Goal: Task Accomplishment & Management: Manage account settings

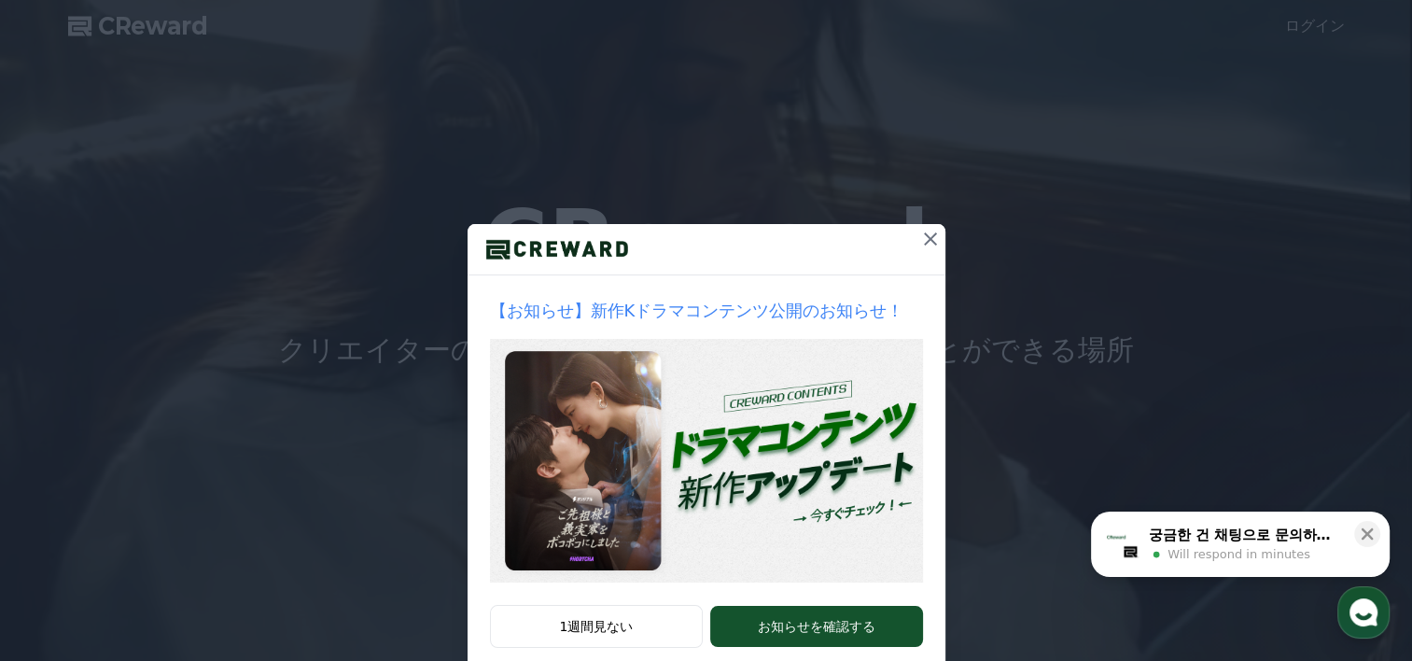
scroll to position [38, 0]
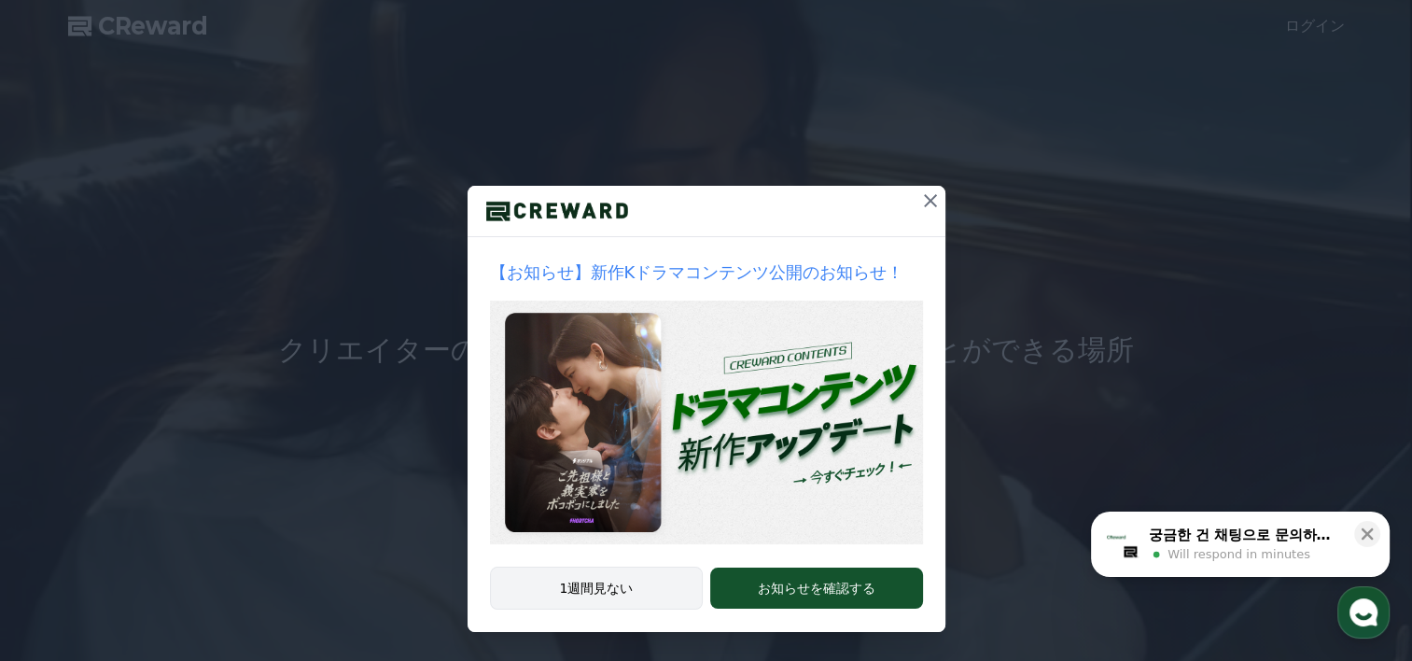
click at [657, 590] on button "1週間見ない" at bounding box center [597, 588] width 214 height 43
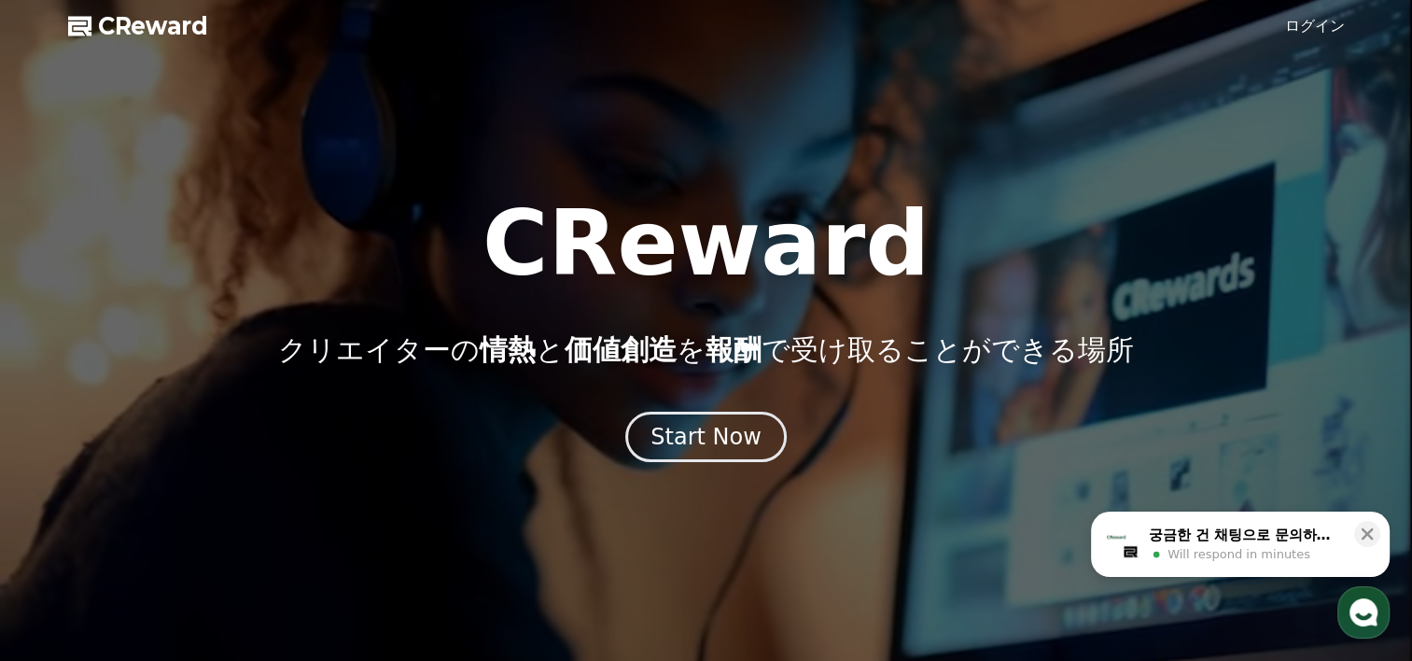
click at [1324, 26] on link "ログイン" at bounding box center [1315, 26] width 60 height 22
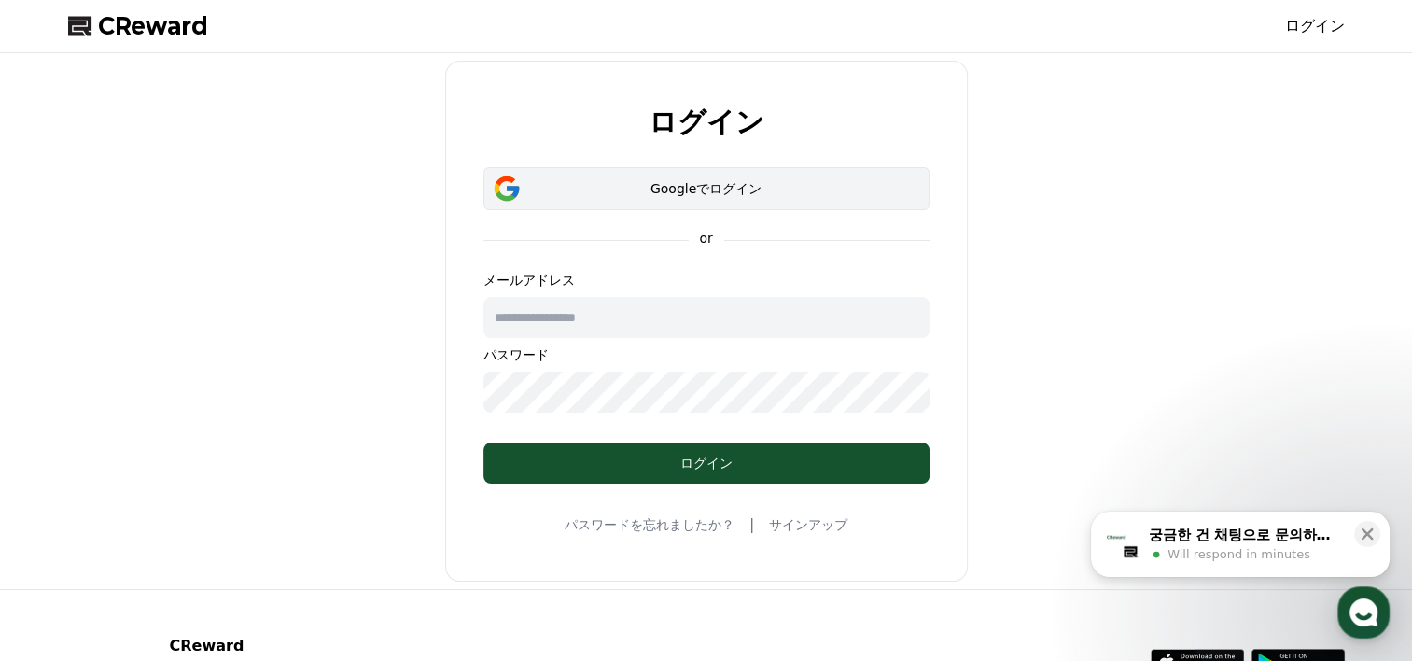
click at [784, 173] on button "Googleでログイン" at bounding box center [707, 188] width 446 height 43
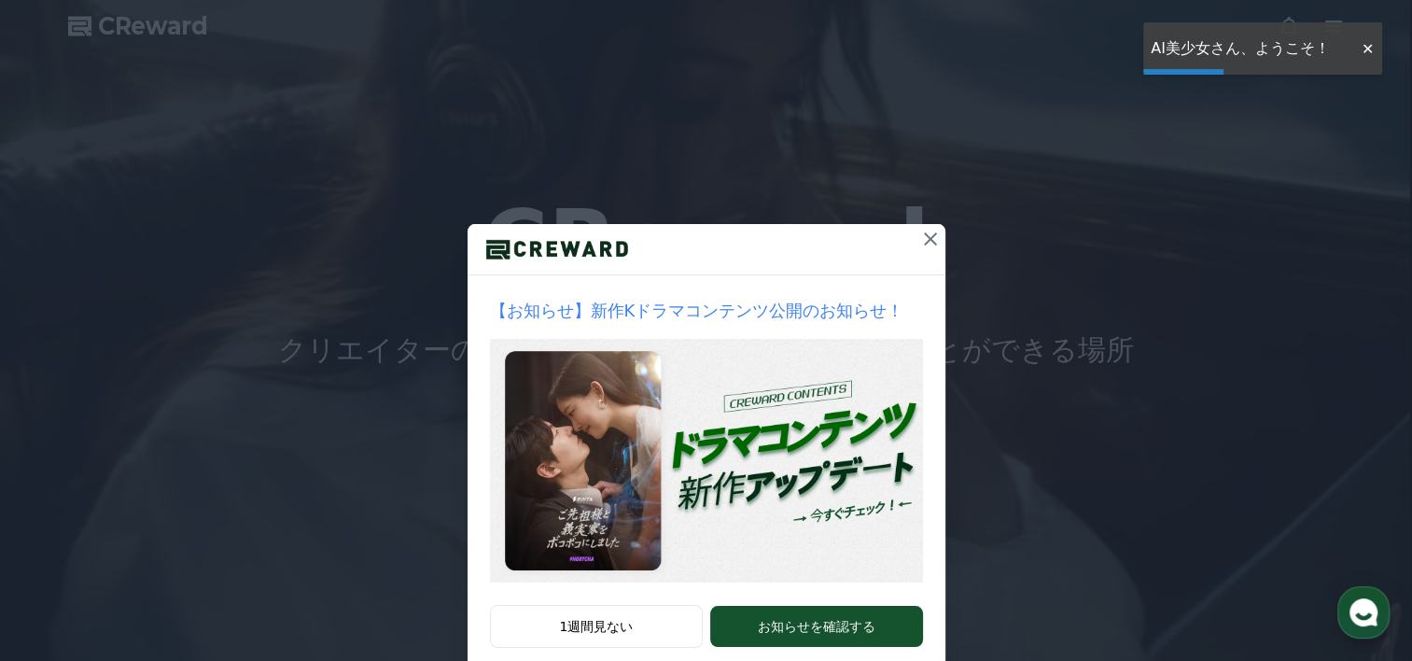
scroll to position [38, 0]
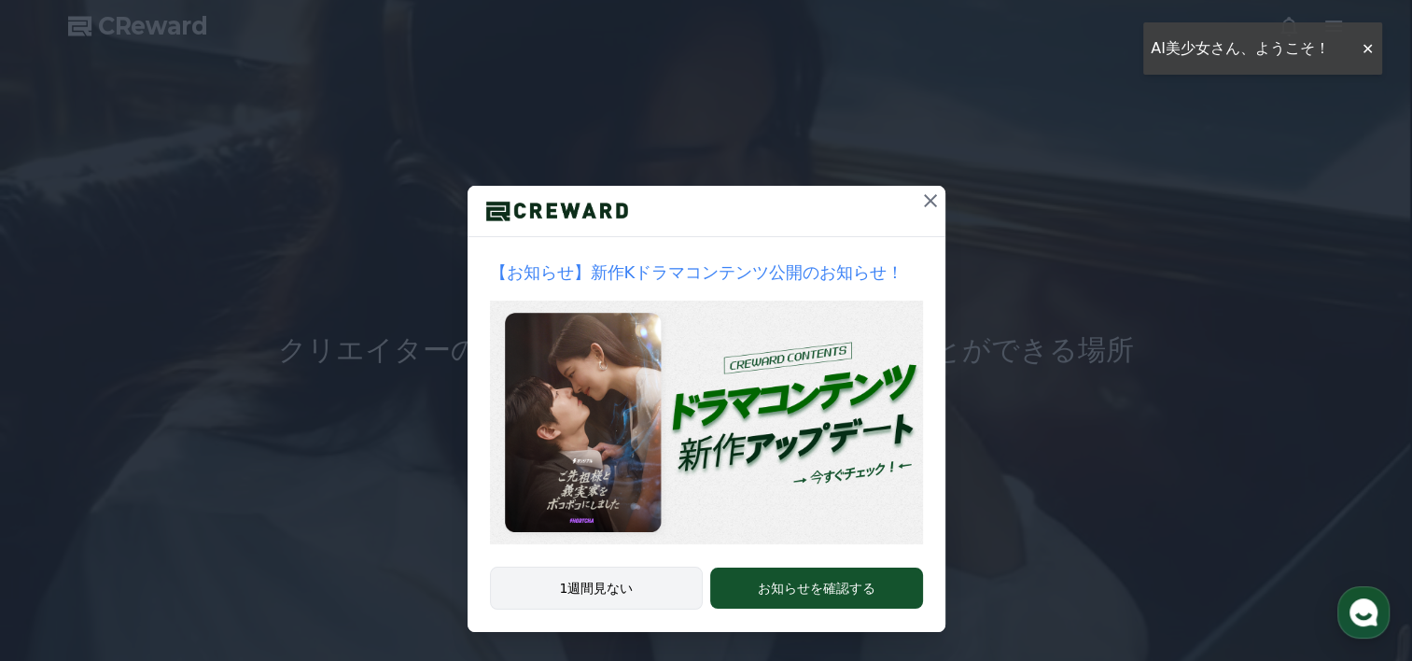
click at [584, 590] on button "1週間見ない" at bounding box center [597, 588] width 214 height 43
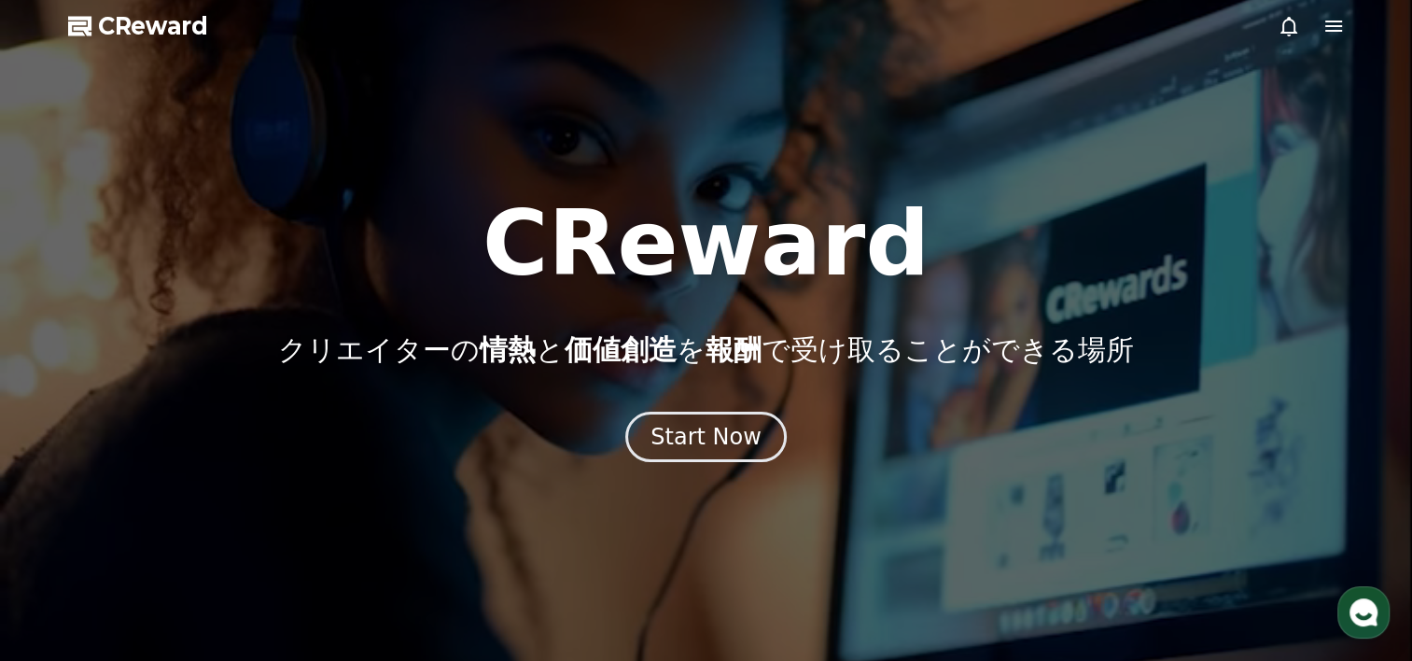
click at [1325, 37] on div at bounding box center [706, 330] width 1412 height 661
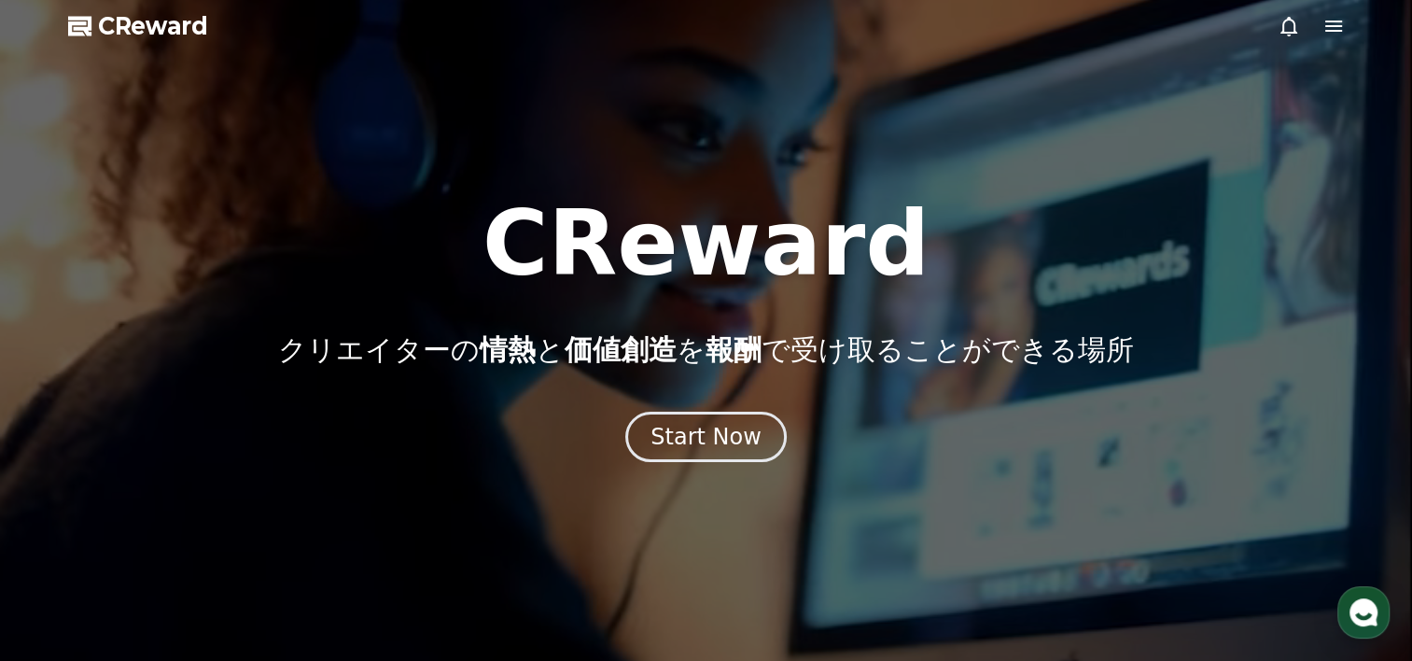
click at [1333, 28] on icon at bounding box center [1334, 26] width 22 height 22
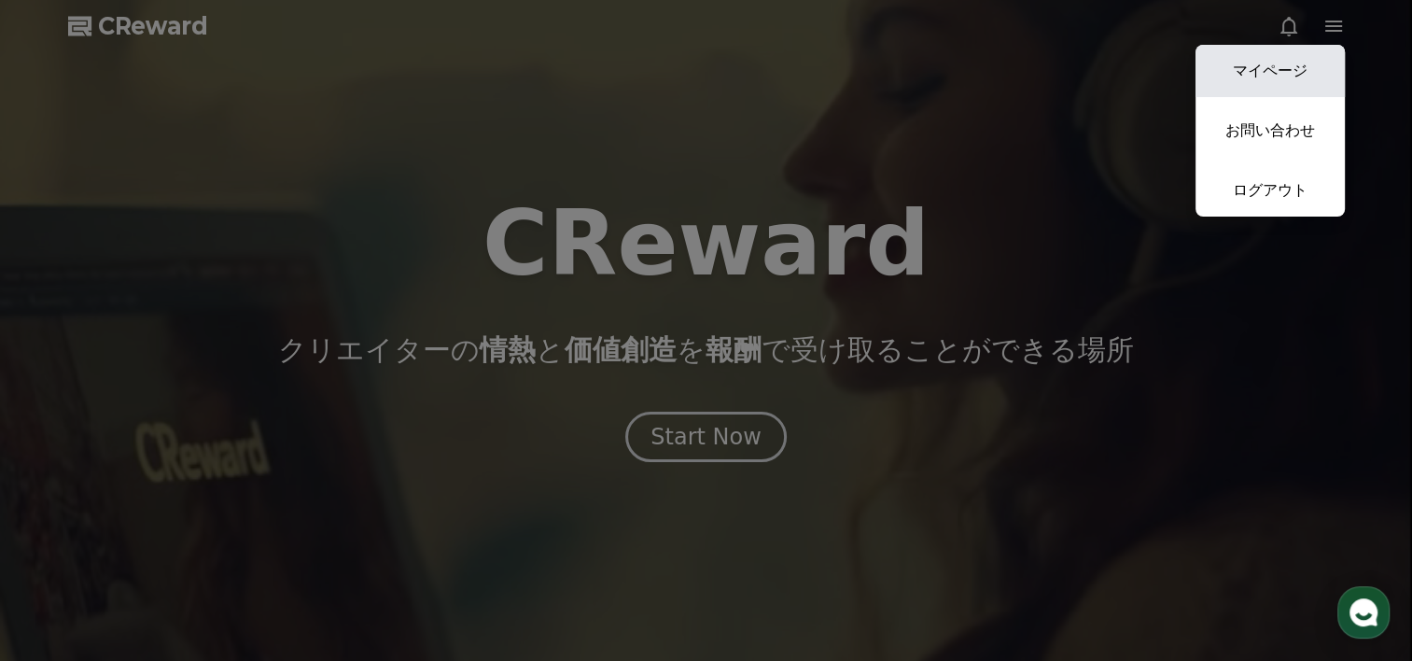
click at [1286, 57] on link "マイページ" at bounding box center [1270, 71] width 149 height 52
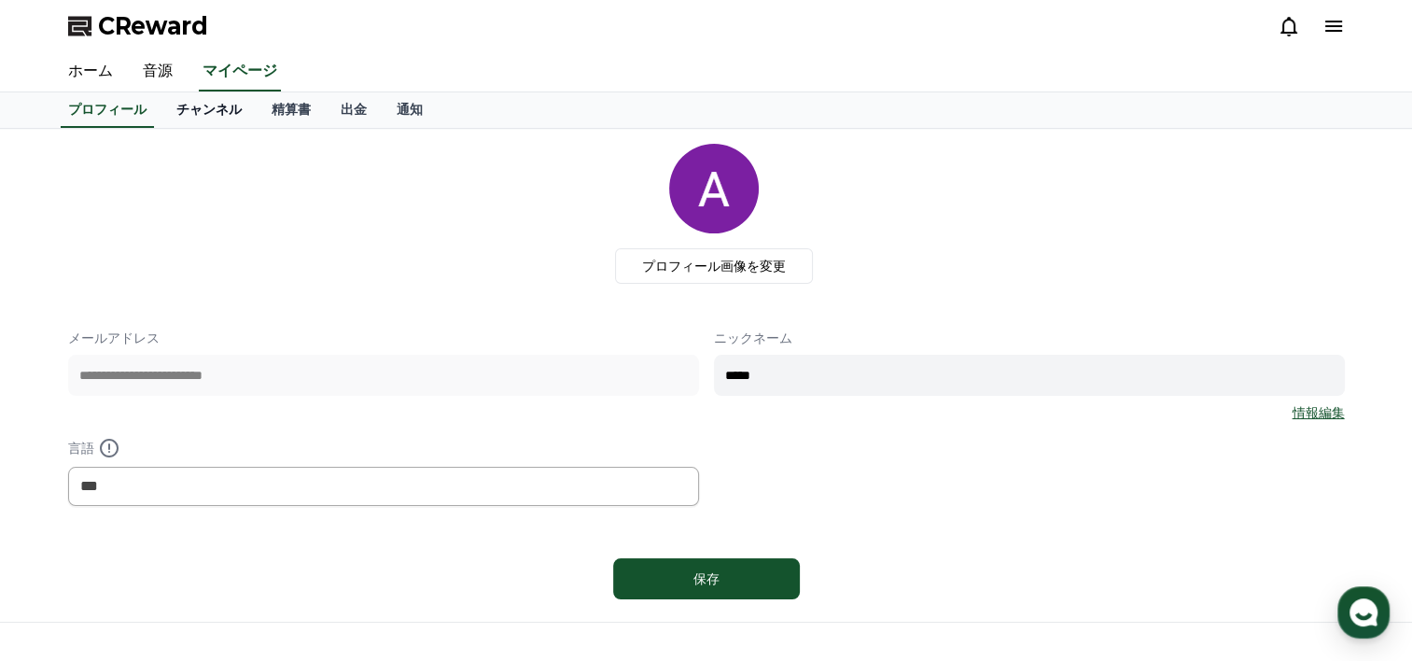
click at [199, 112] on link "チャンネル" at bounding box center [208, 109] width 95 height 35
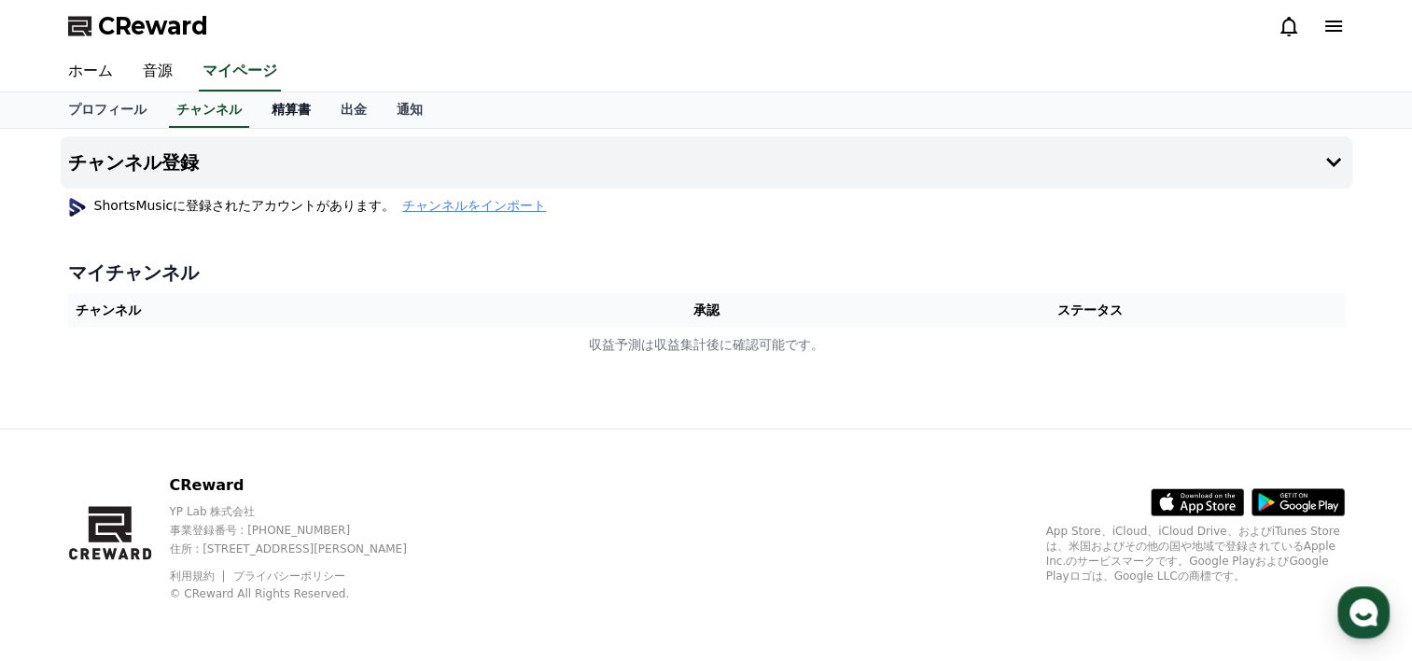
click at [257, 111] on link "精算書" at bounding box center [291, 109] width 69 height 35
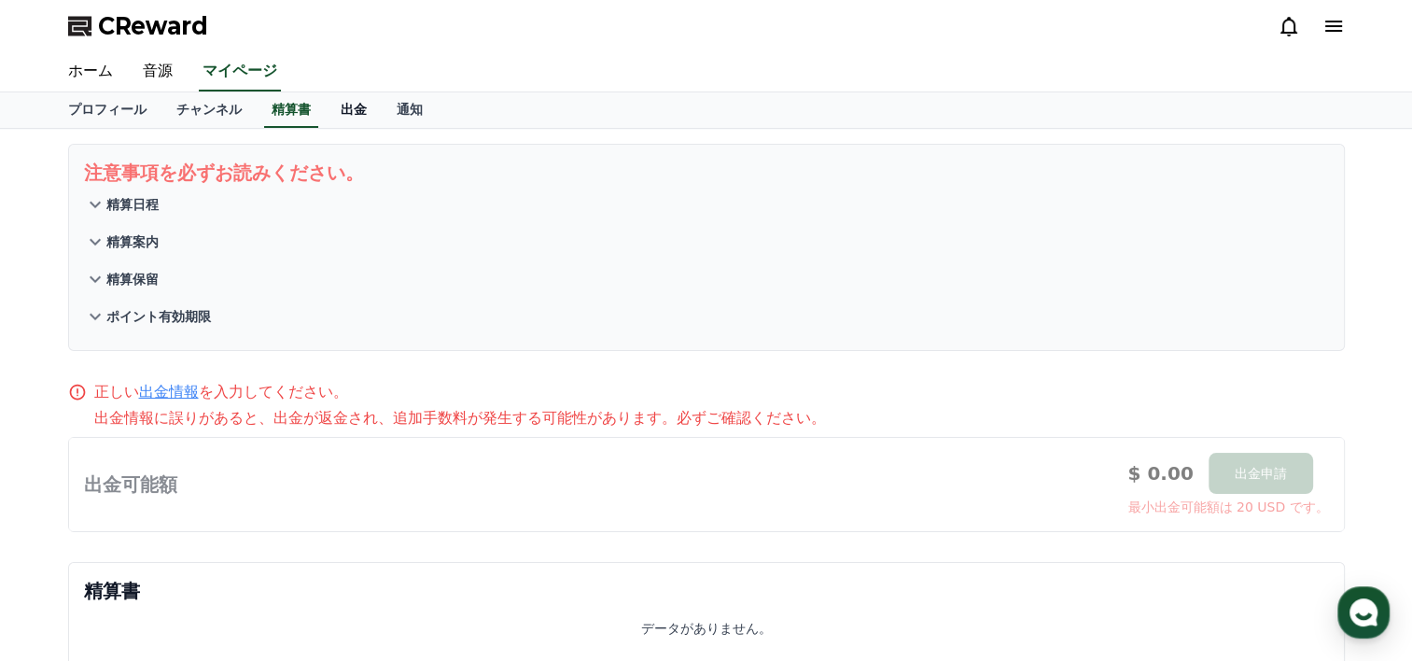
click at [326, 108] on link "出金" at bounding box center [354, 109] width 56 height 35
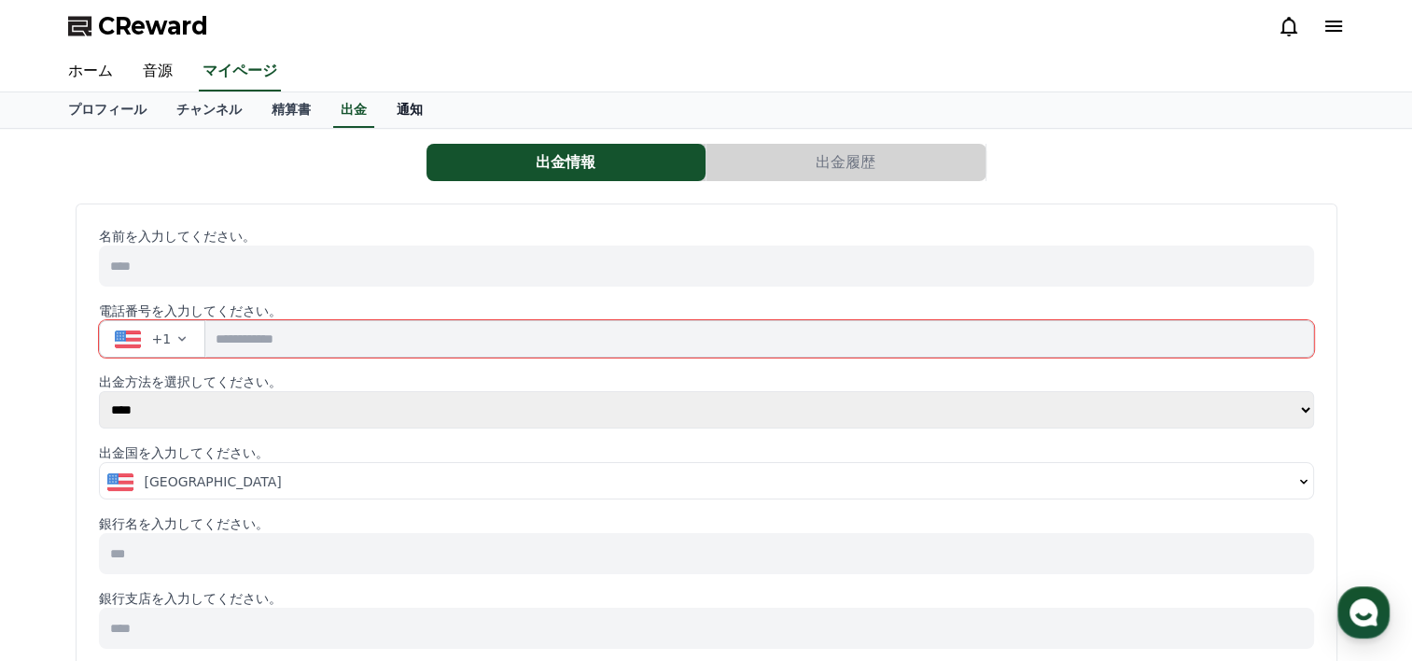
click at [394, 107] on link "通知" at bounding box center [410, 109] width 56 height 35
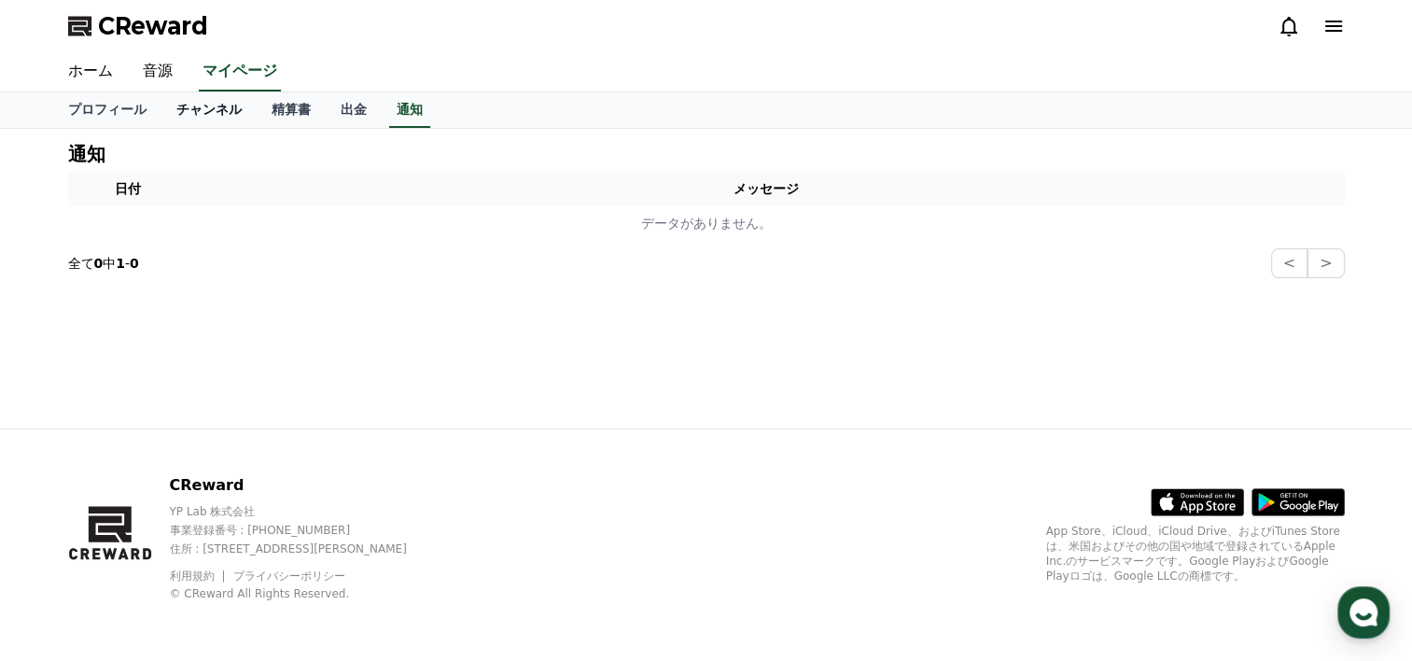
click at [172, 108] on link "チャンネル" at bounding box center [208, 109] width 95 height 35
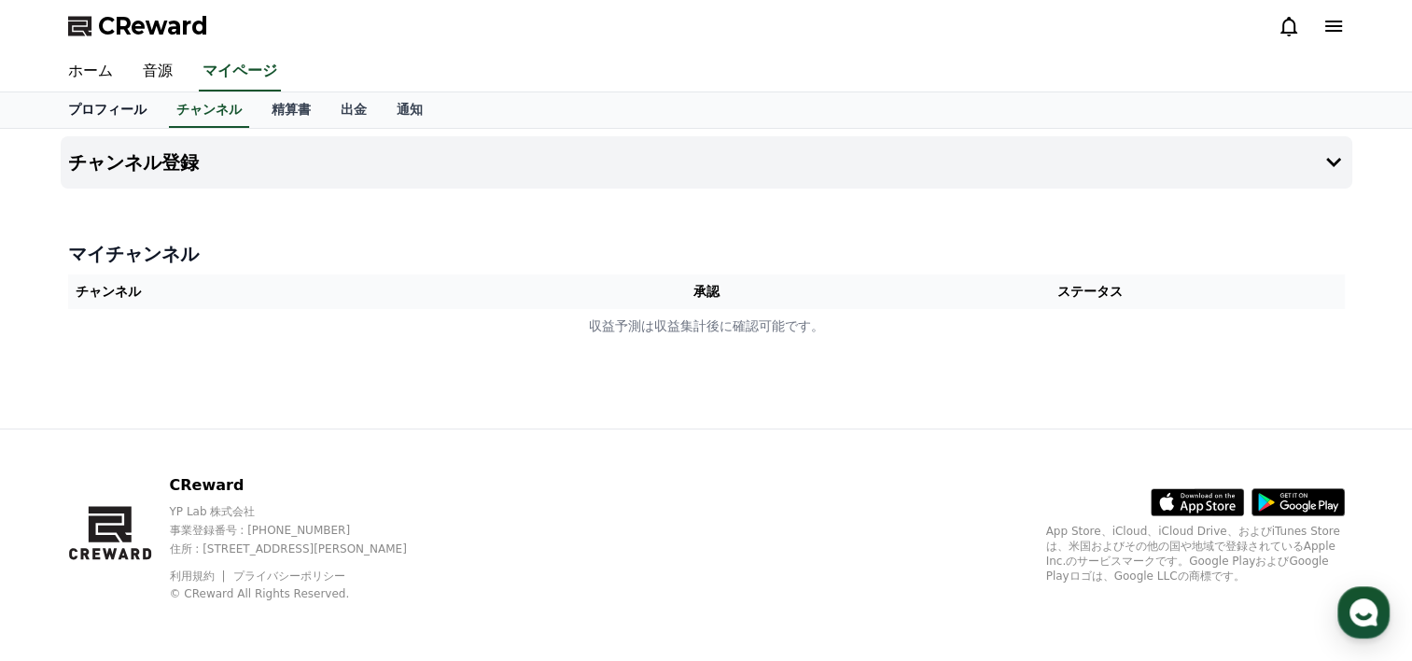
click at [120, 111] on link "プロフィール" at bounding box center [107, 109] width 108 height 35
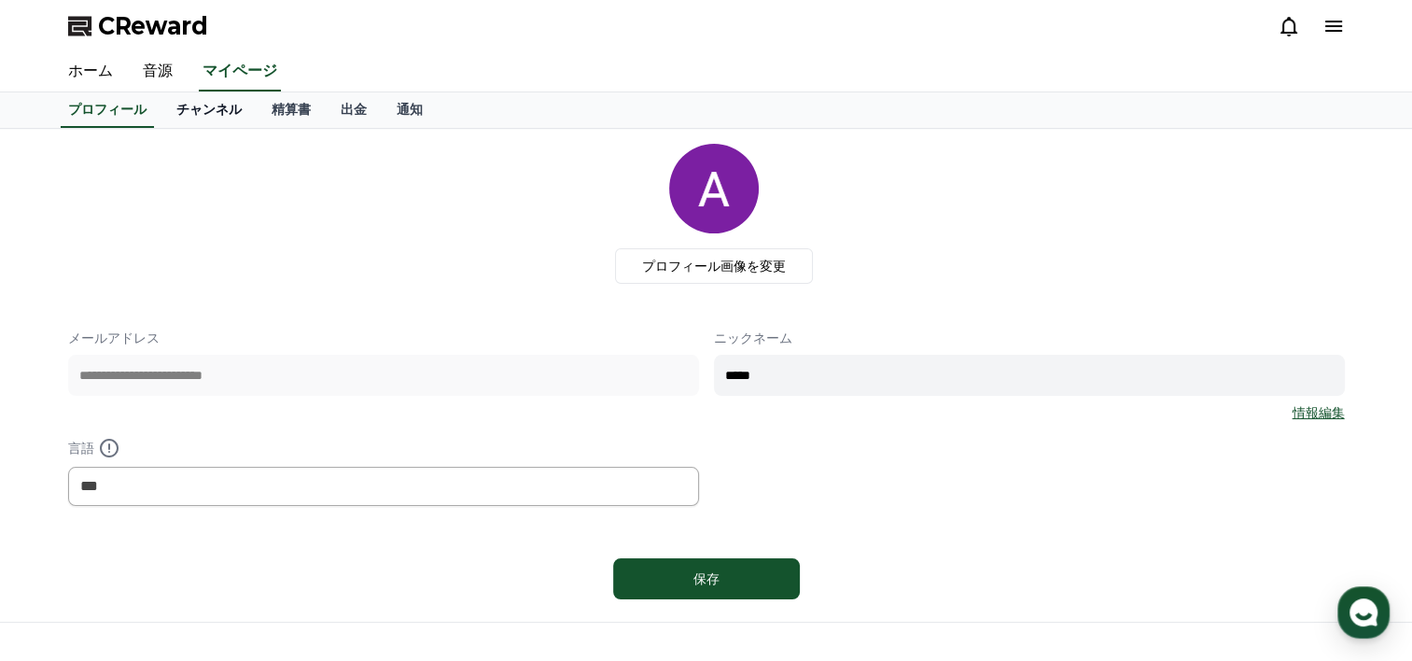
click at [179, 114] on link "チャンネル" at bounding box center [208, 109] width 95 height 35
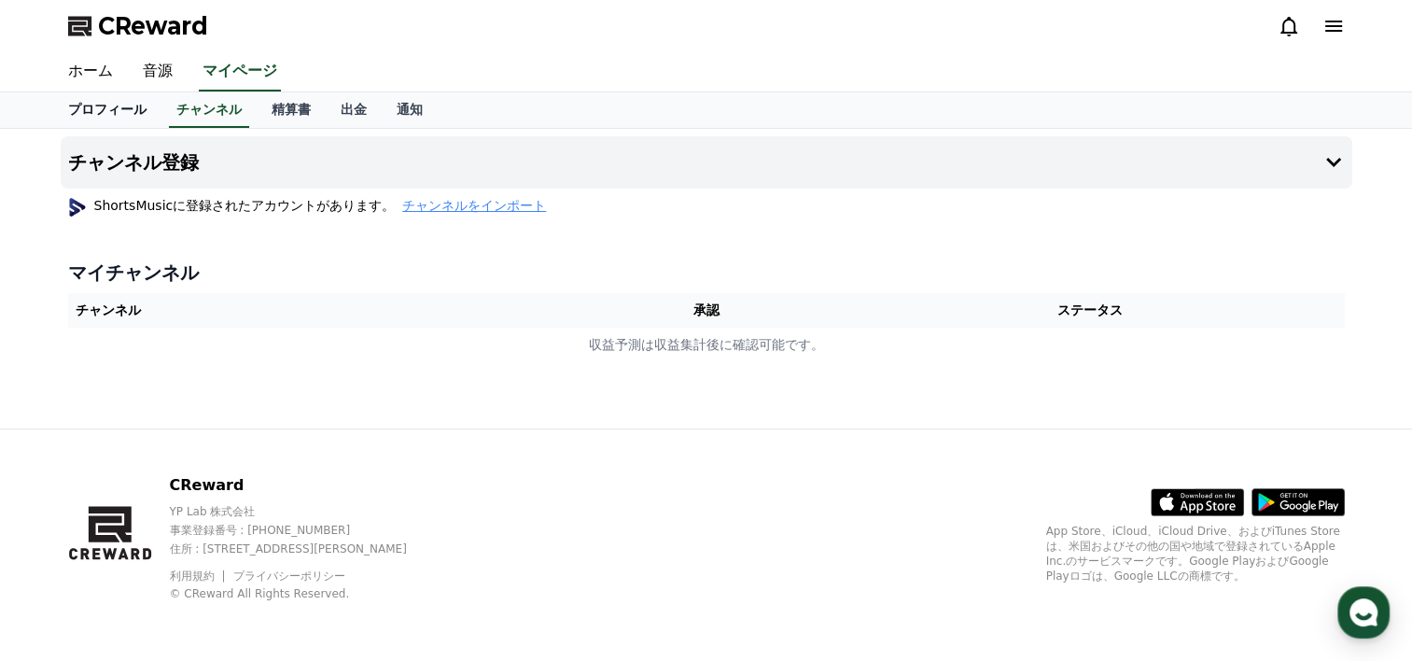
click at [101, 114] on link "プロフィール" at bounding box center [107, 109] width 108 height 35
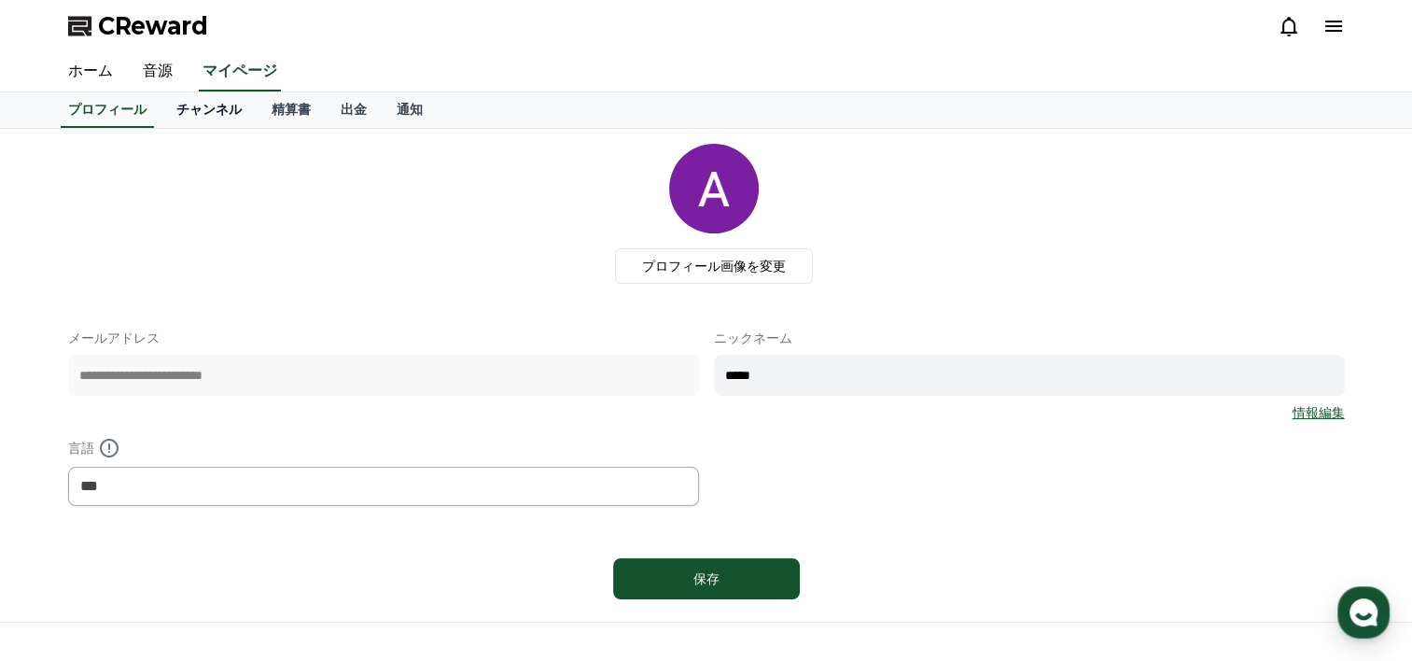
click at [183, 115] on link "チャンネル" at bounding box center [208, 109] width 95 height 35
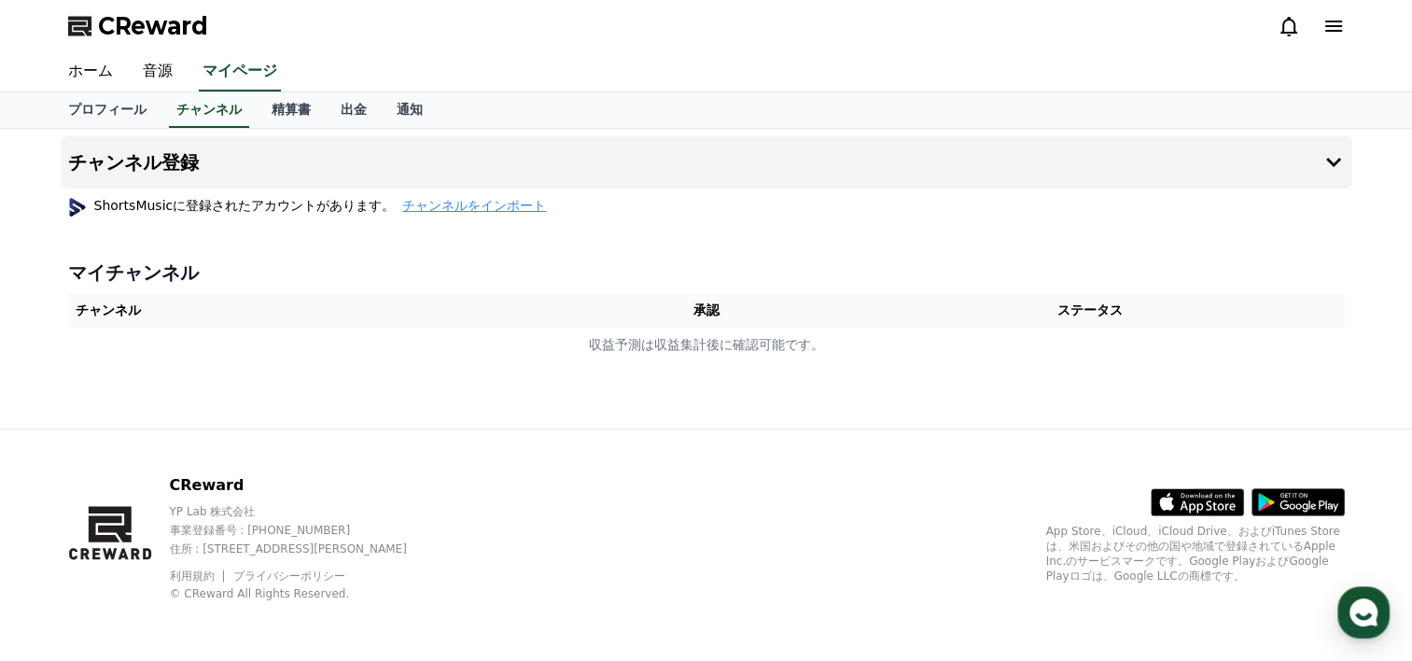
click at [402, 211] on span "チャンネルをインポート" at bounding box center [474, 205] width 144 height 19
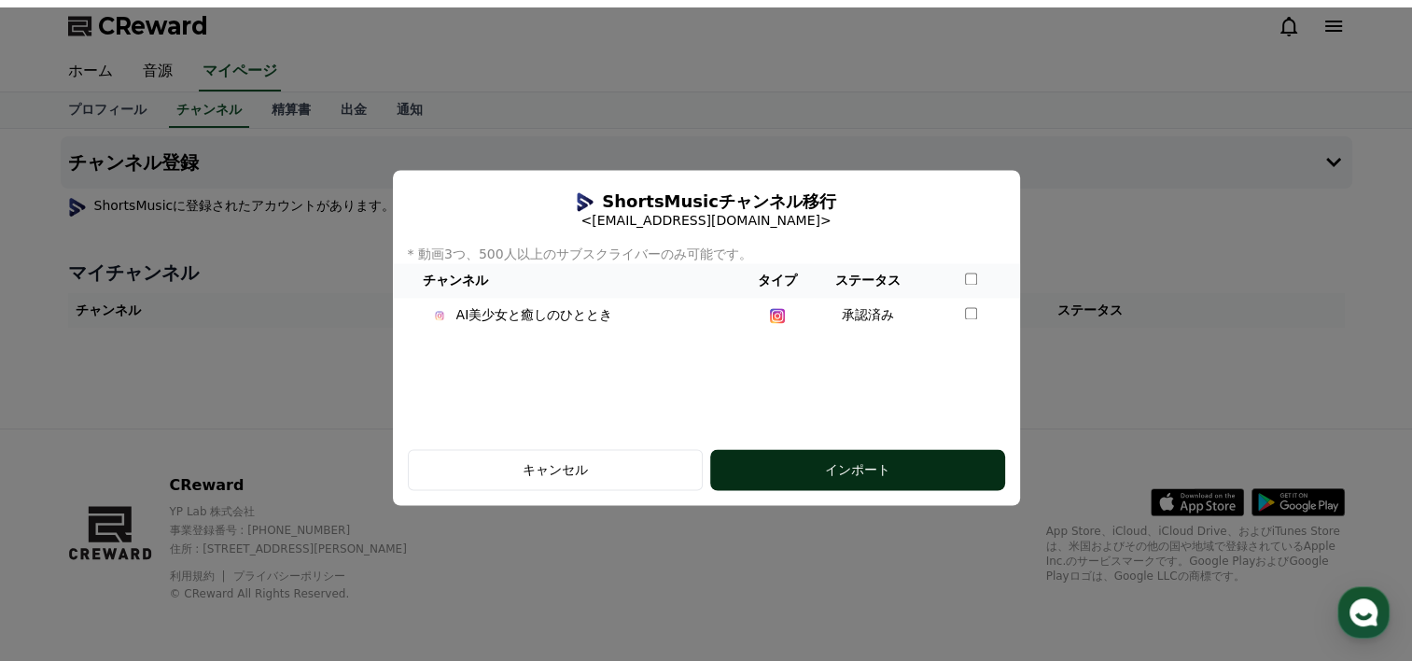
click at [860, 482] on button "インポート" at bounding box center [857, 470] width 295 height 41
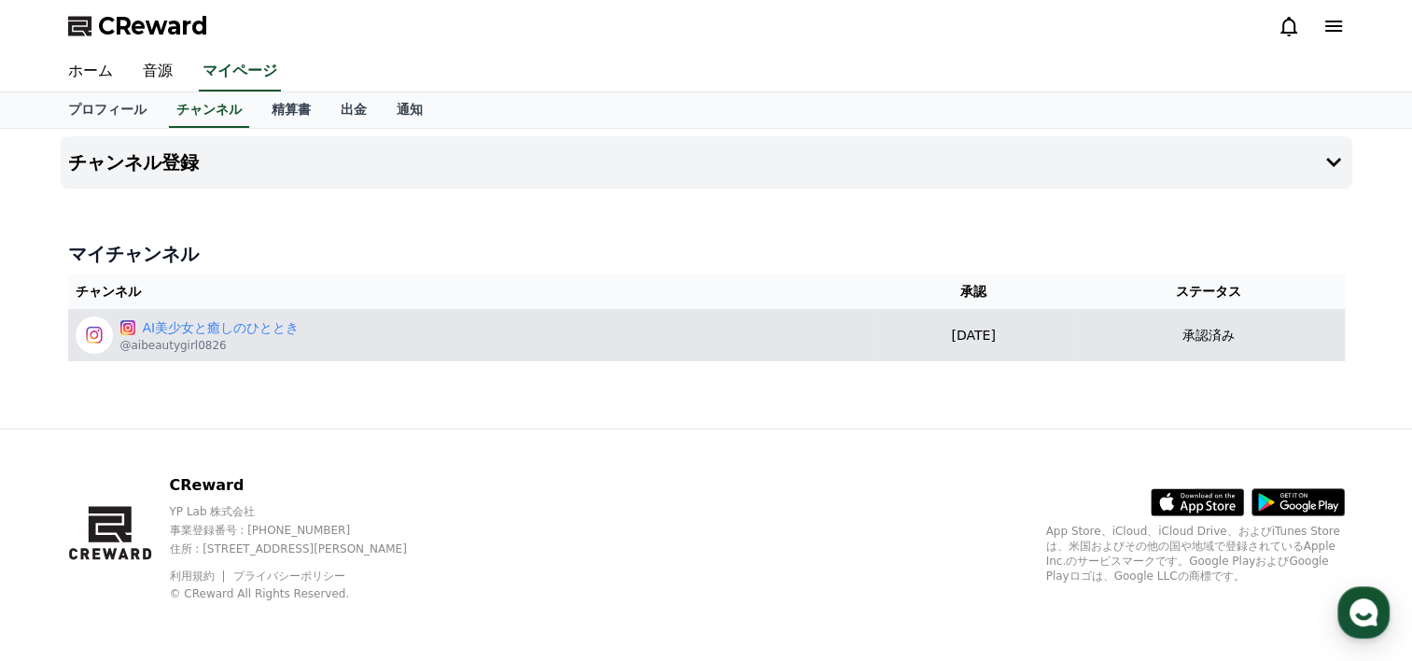
click at [973, 334] on p "2025-08-30" at bounding box center [973, 336] width 185 height 20
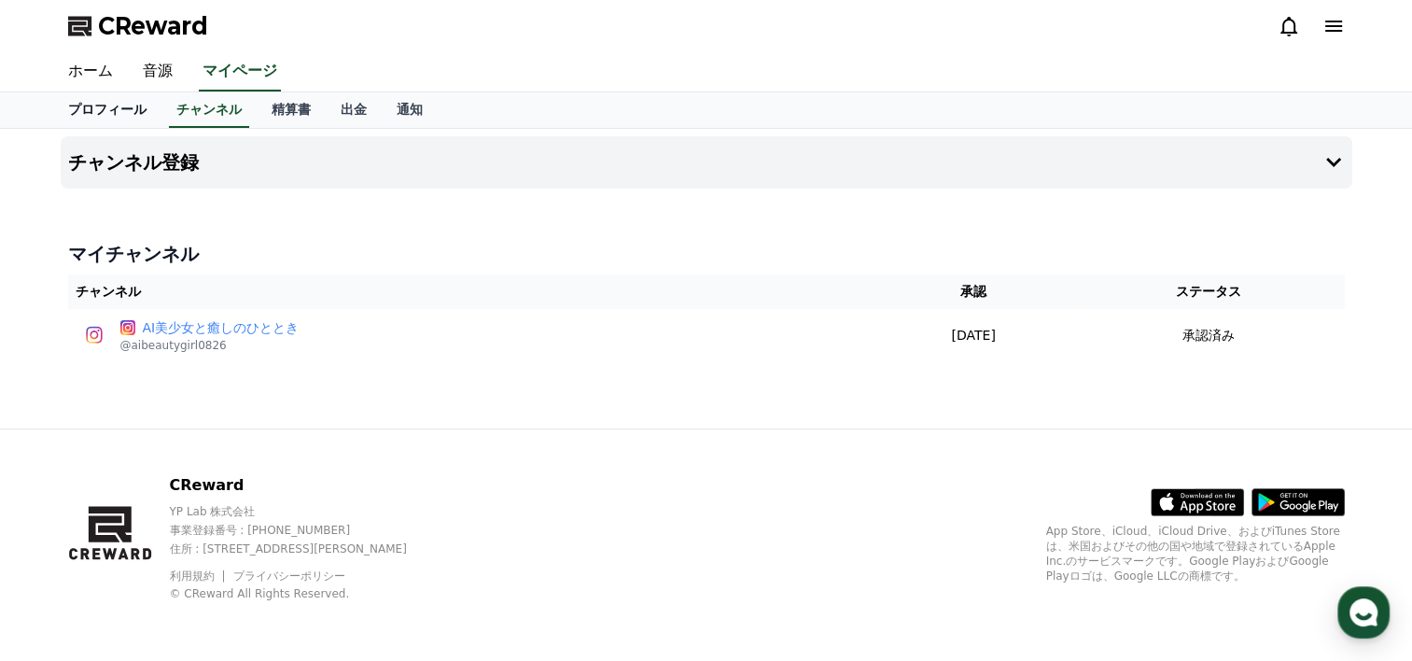
click at [101, 112] on link "プロフィール" at bounding box center [107, 109] width 108 height 35
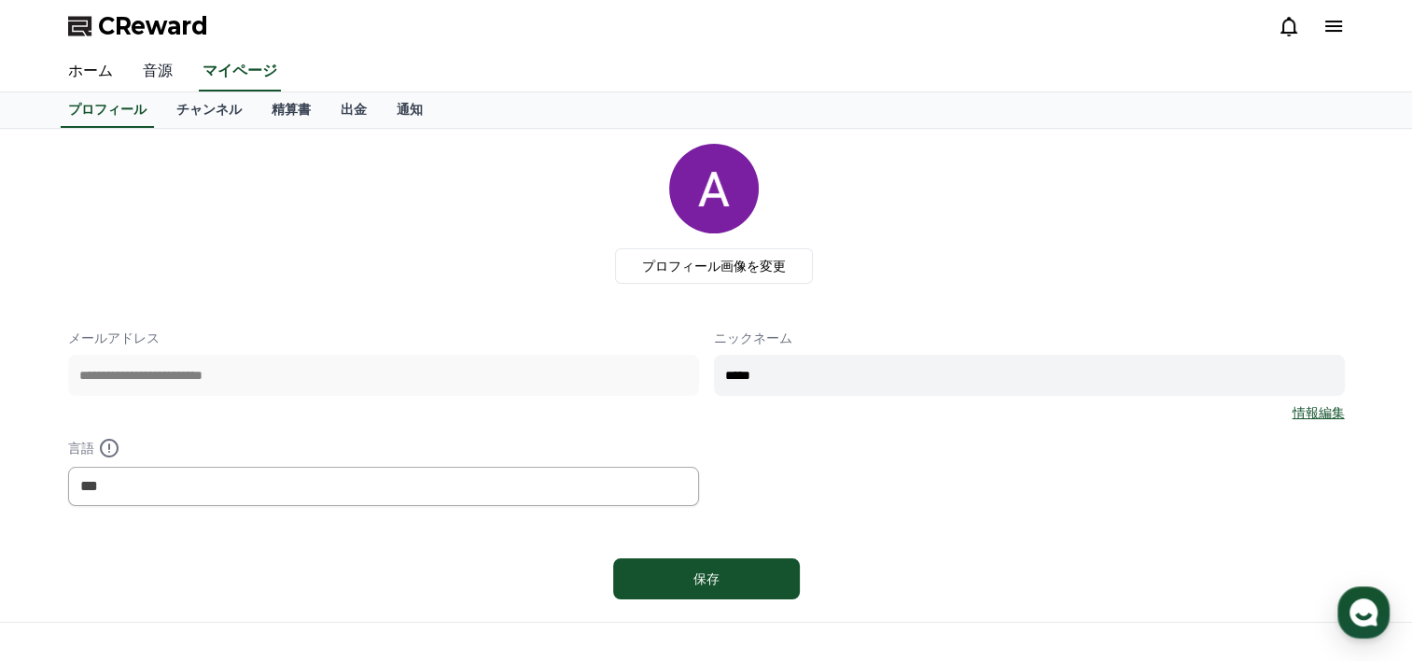
click at [140, 77] on link "音源" at bounding box center [158, 71] width 60 height 39
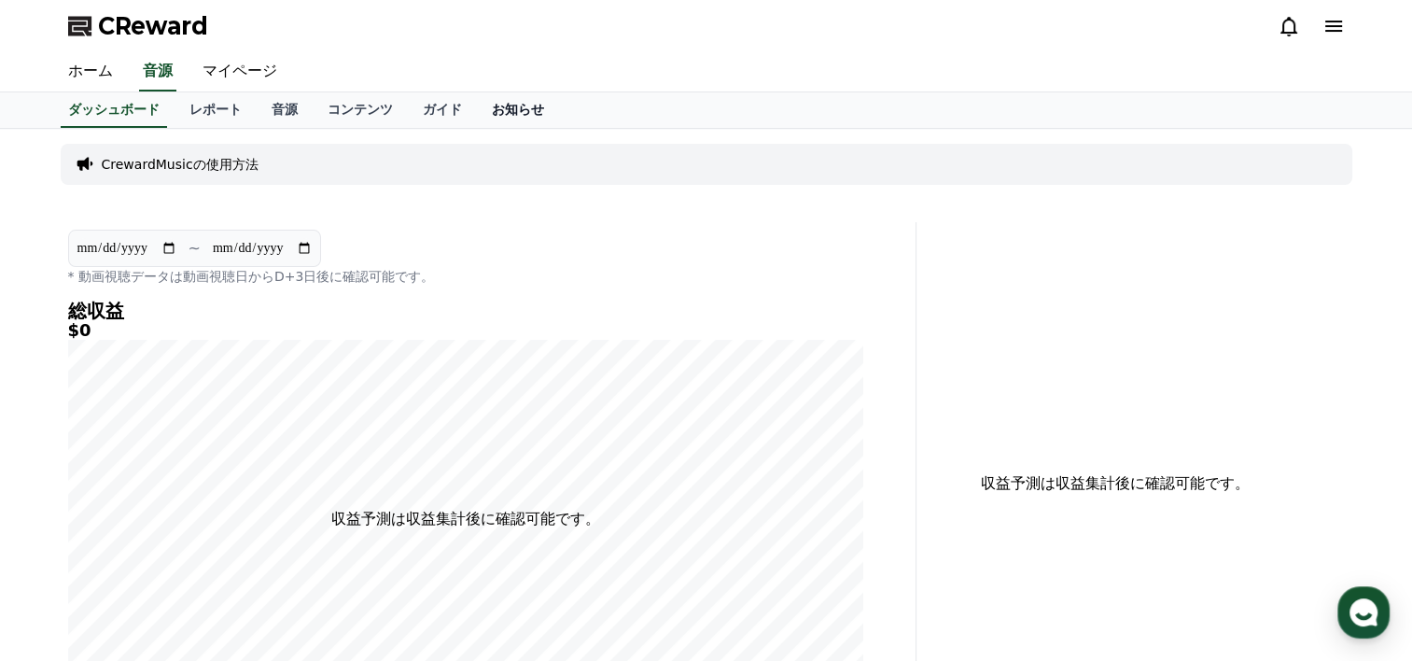
click at [477, 112] on link "お知らせ" at bounding box center [518, 109] width 82 height 35
click at [408, 112] on link "ガイド" at bounding box center [442, 109] width 69 height 35
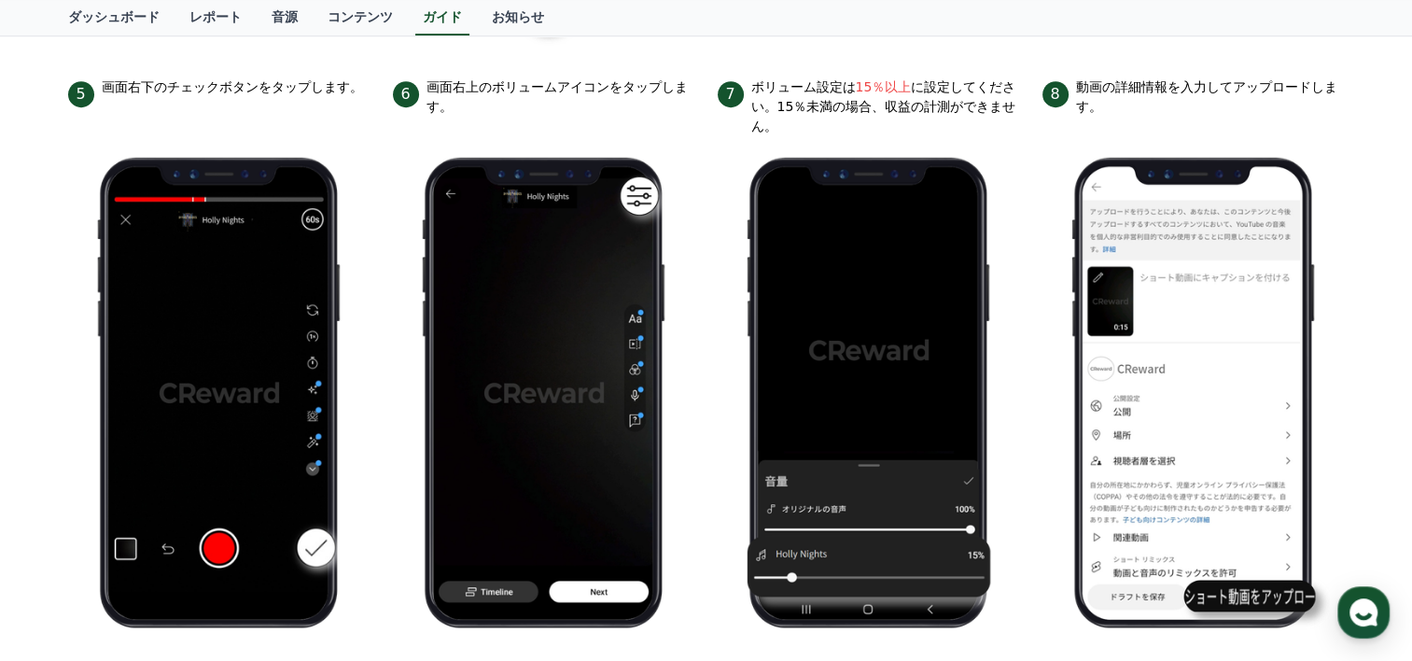
scroll to position [699, 0]
